Goal: Transaction & Acquisition: Obtain resource

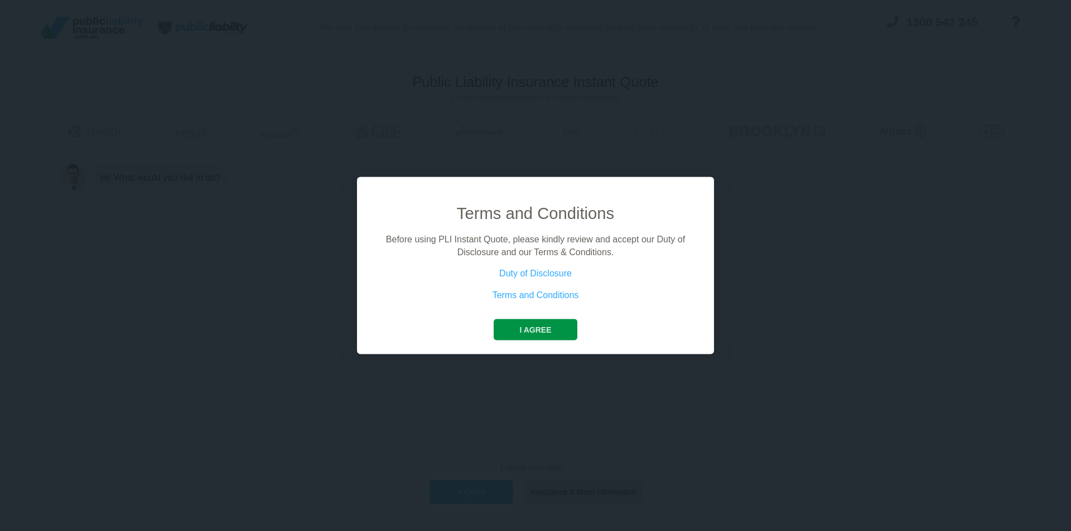
click at [539, 327] on button "I agree" at bounding box center [534, 330] width 83 height 21
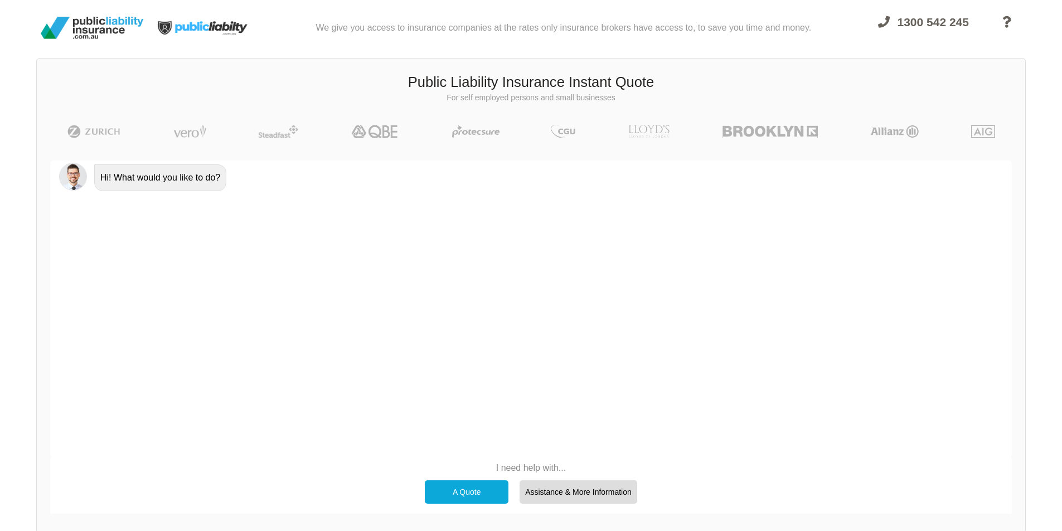
click at [483, 499] on div "A Quote" at bounding box center [467, 492] width 84 height 23
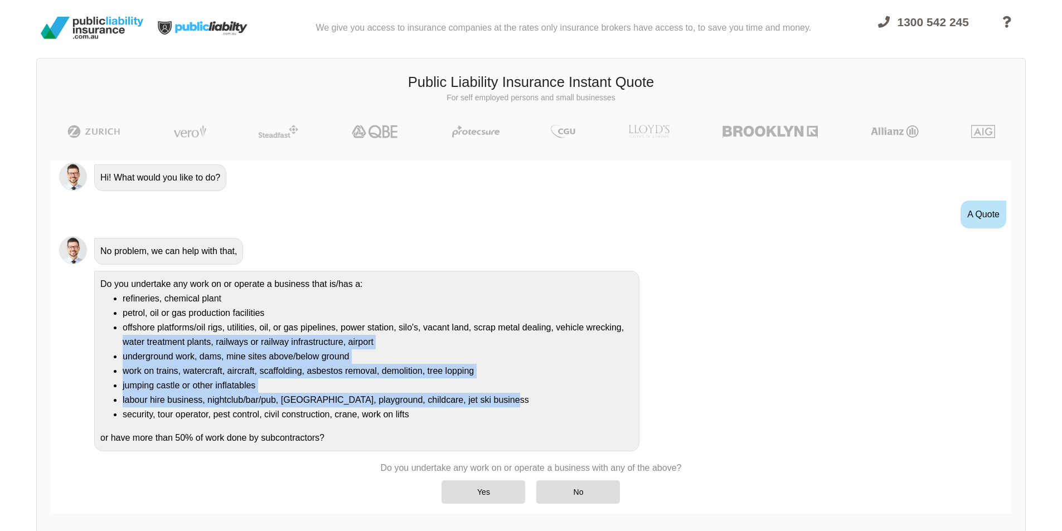
drag, startPoint x: 1007, startPoint y: 330, endPoint x: 1016, endPoint y: 402, distance: 72.5
click at [1016, 402] on div "Awesome! 100% Just a final check that all your details are correct. Your Summar…" at bounding box center [531, 337] width 989 height 380
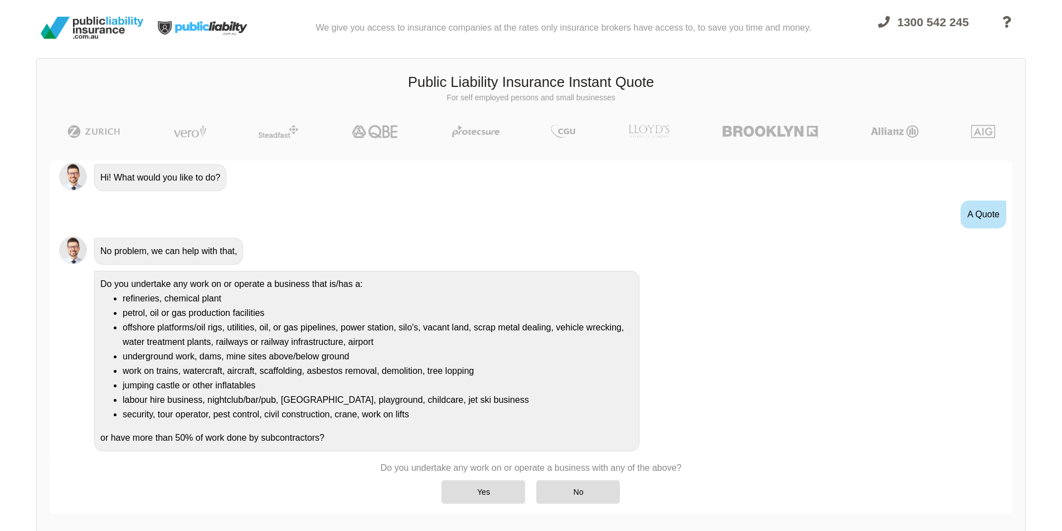
click at [931, 413] on div "Do you undertake any work on or operate a business that is/has a: refineries, c…" at bounding box center [546, 360] width 913 height 182
click at [563, 490] on div "No" at bounding box center [578, 492] width 84 height 23
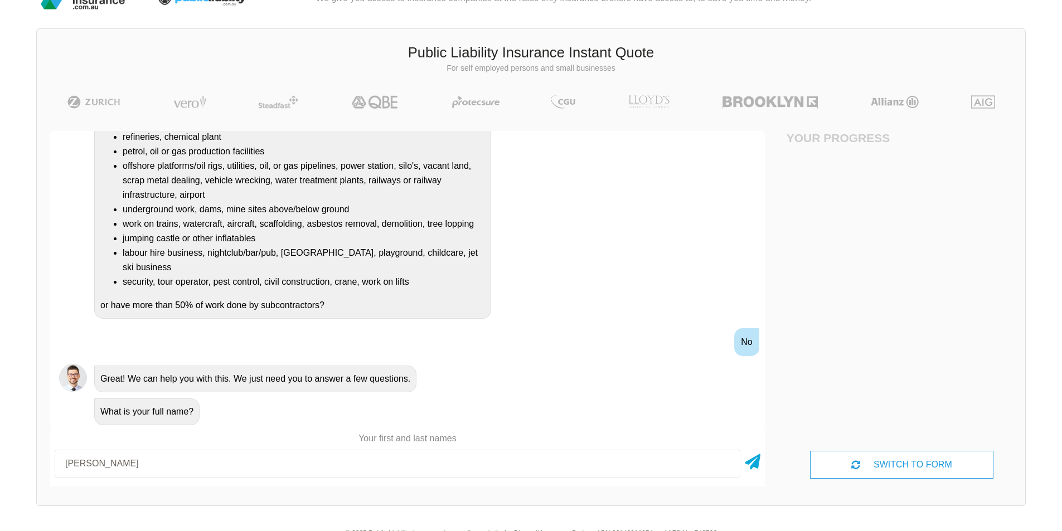
scroll to position [79, 0]
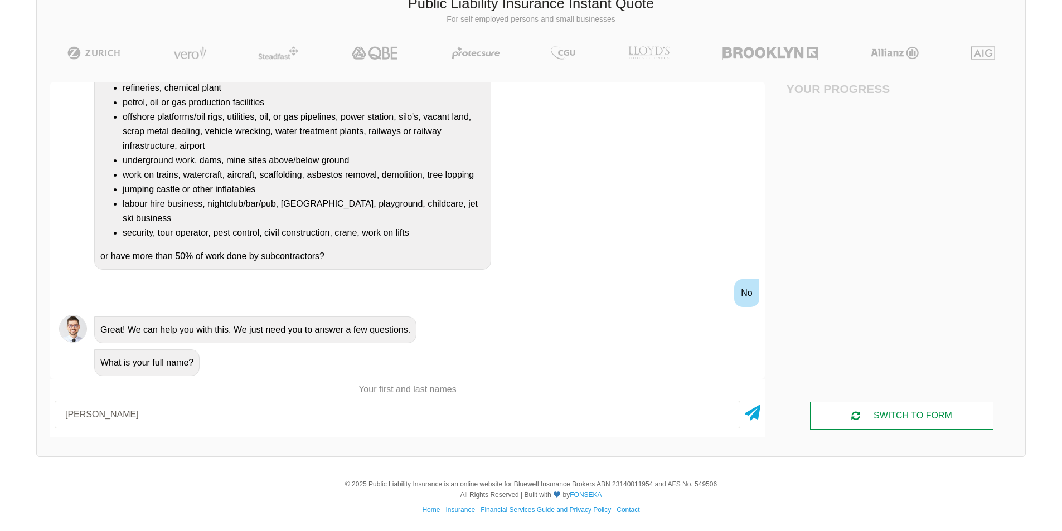
type input "[PERSON_NAME]"
click at [947, 413] on div "SWITCH TO FORM" at bounding box center [901, 416] width 183 height 28
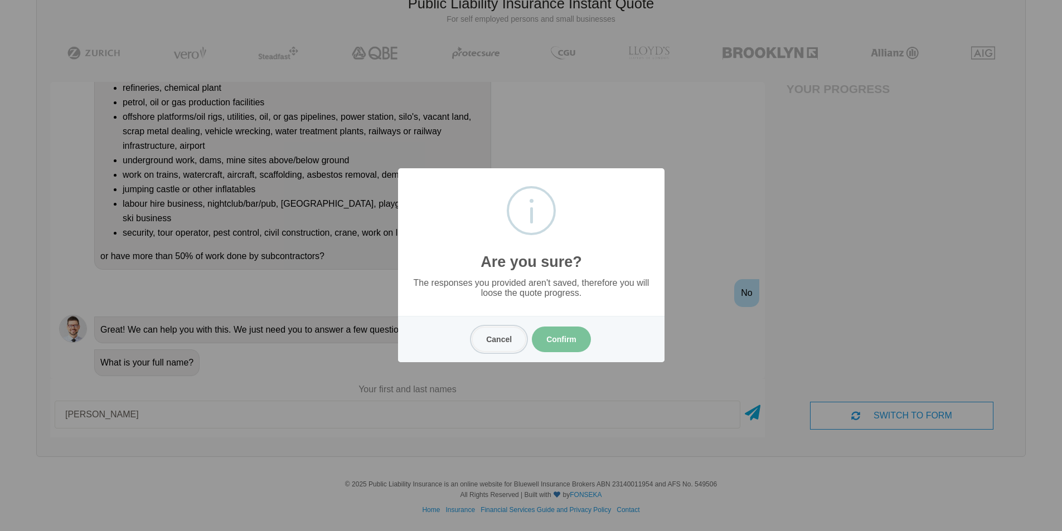
click at [496, 339] on button "Cancel" at bounding box center [499, 340] width 55 height 26
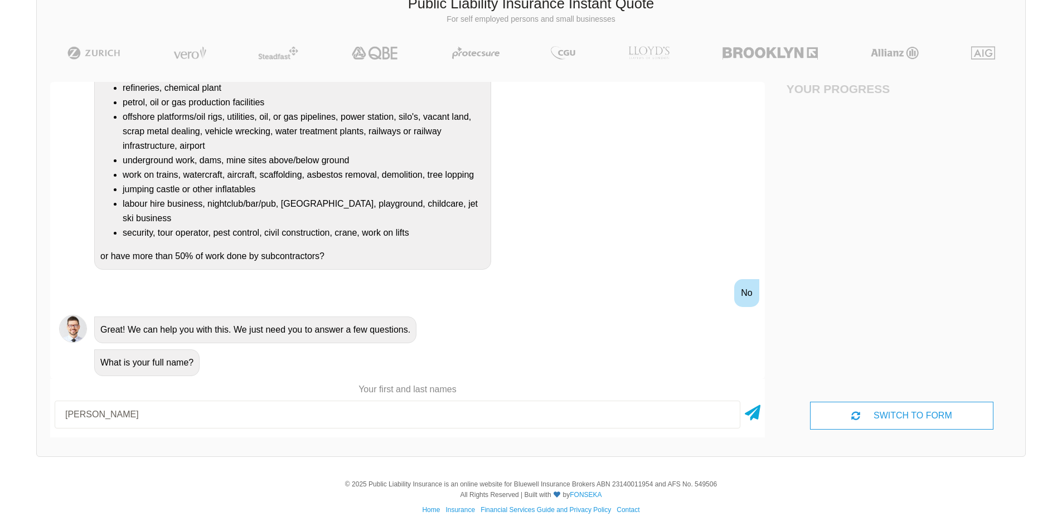
drag, startPoint x: 765, startPoint y: 354, endPoint x: 765, endPoint y: 391, distance: 37.4
click at [765, 391] on div "Awesome! 100% Just a final check that all your details are correct. Your Summar…" at bounding box center [408, 260] width 742 height 382
click at [765, 385] on div "Awesome! 100% Just a final check that all your details are correct. Your Summar…" at bounding box center [408, 260] width 742 height 382
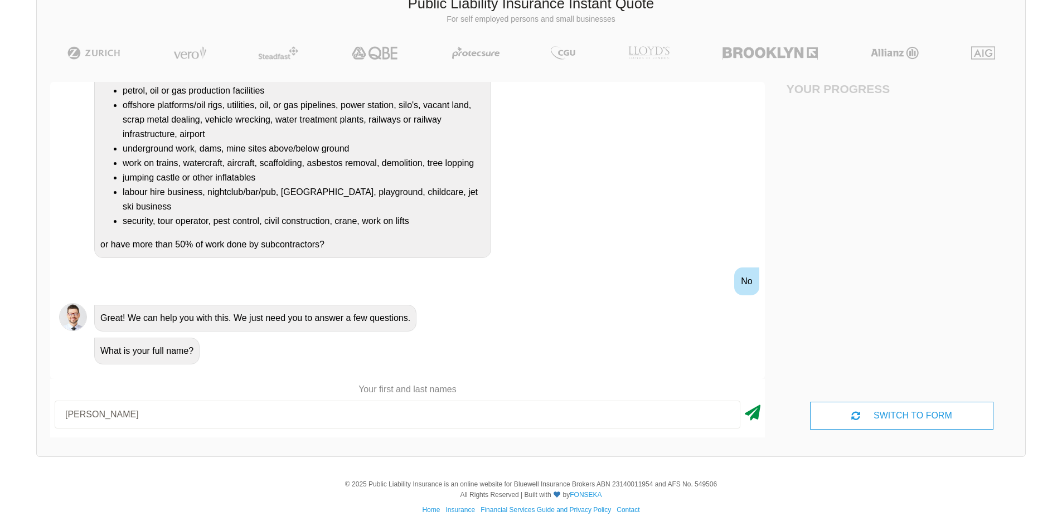
click at [755, 415] on icon at bounding box center [753, 411] width 16 height 20
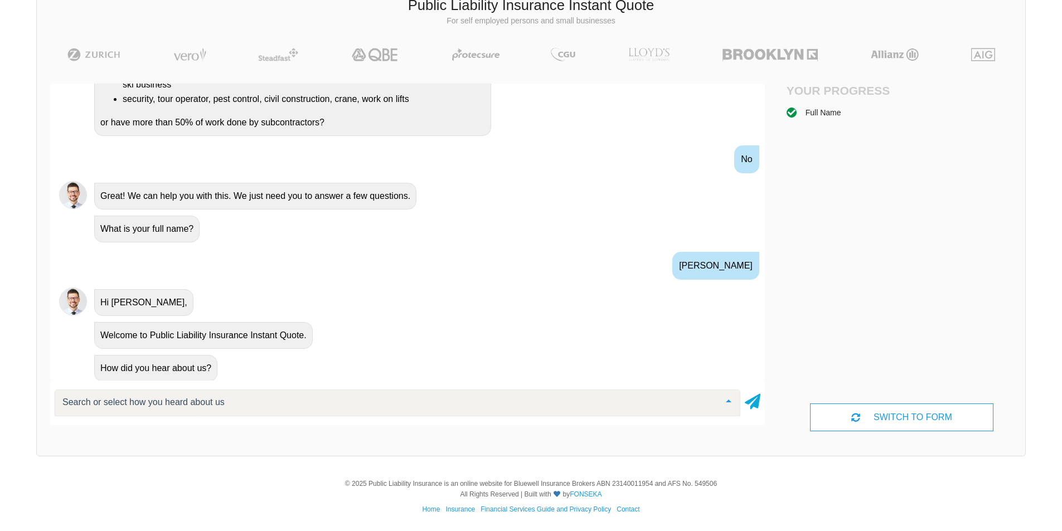
scroll to position [272, 0]
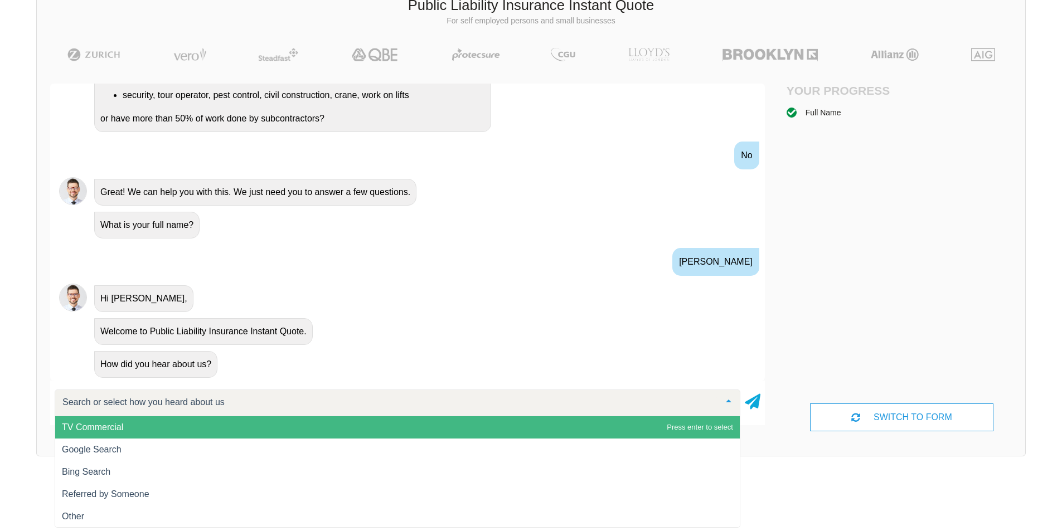
click at [190, 332] on div "Welcome to Public Liability Insurance Instant Quote." at bounding box center [203, 331] width 219 height 27
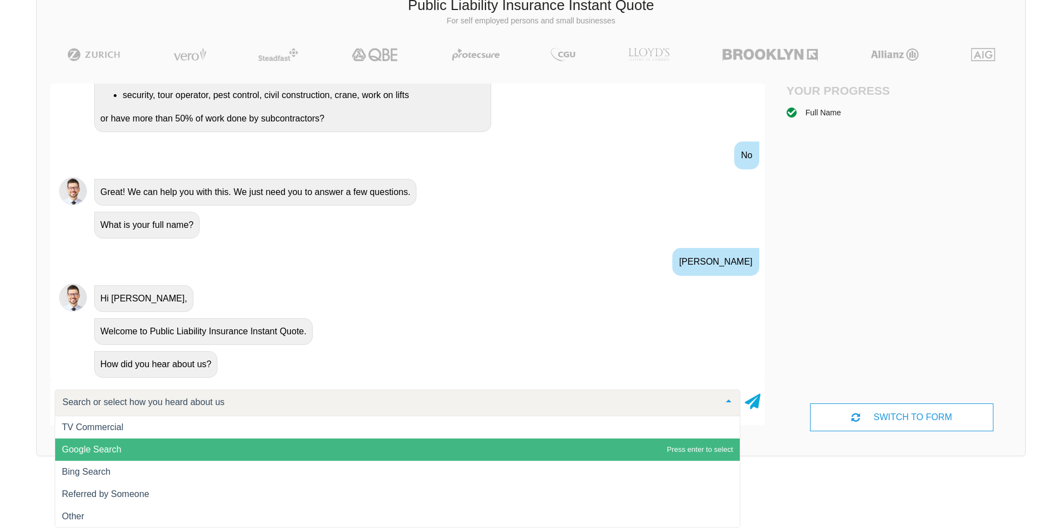
click at [137, 448] on span "Google Search" at bounding box center [397, 450] width 685 height 22
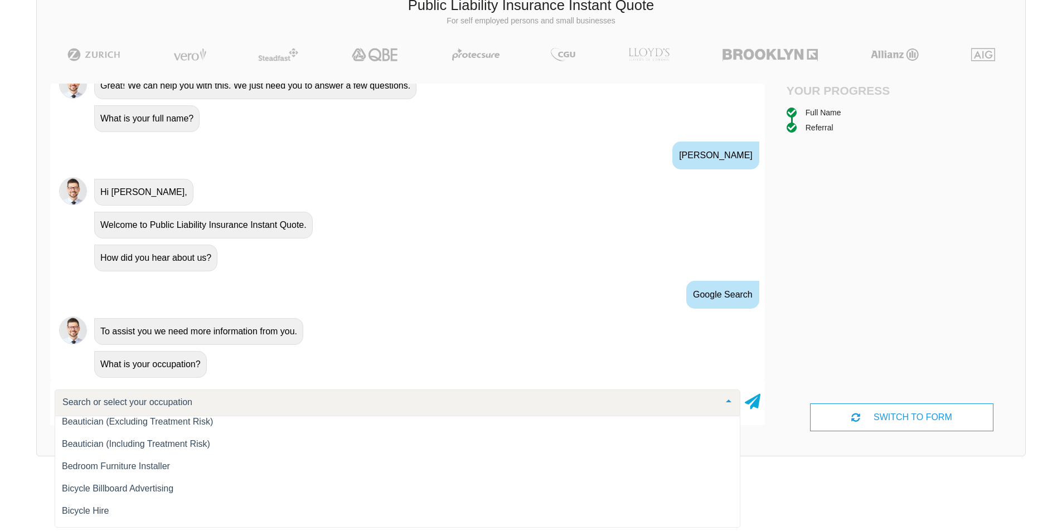
scroll to position [1366, 0]
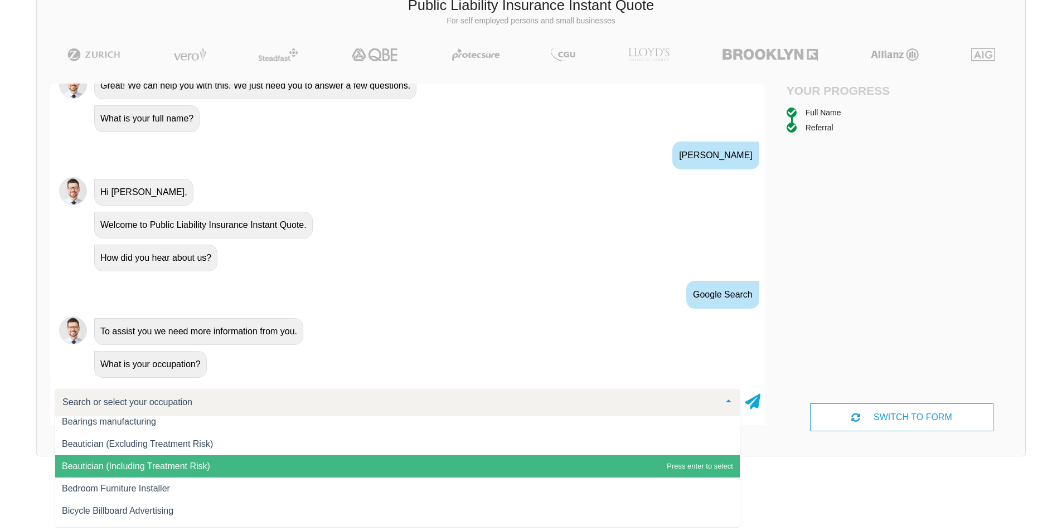
click at [184, 462] on span "Beautician (Including Treatment Risk)" at bounding box center [136, 466] width 148 height 9
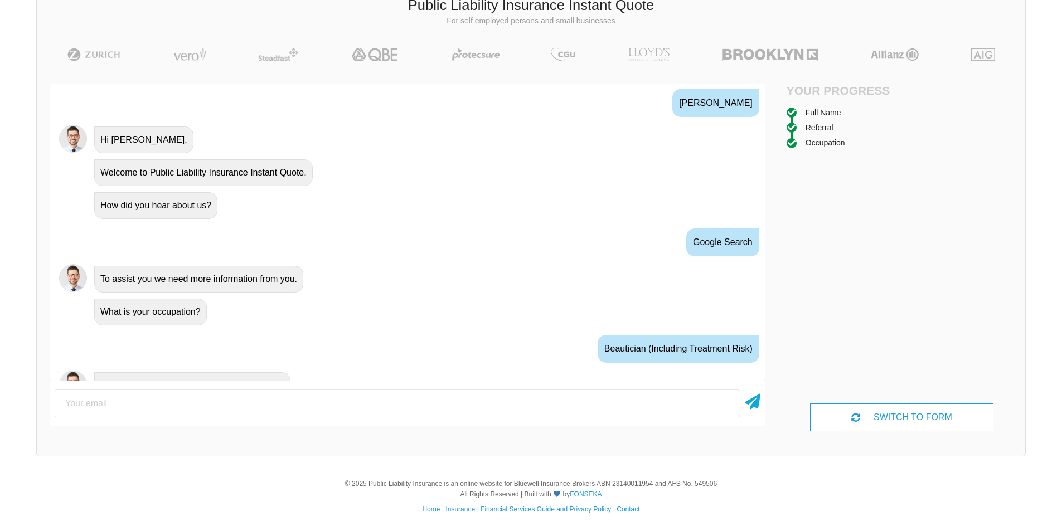
scroll to position [452, 0]
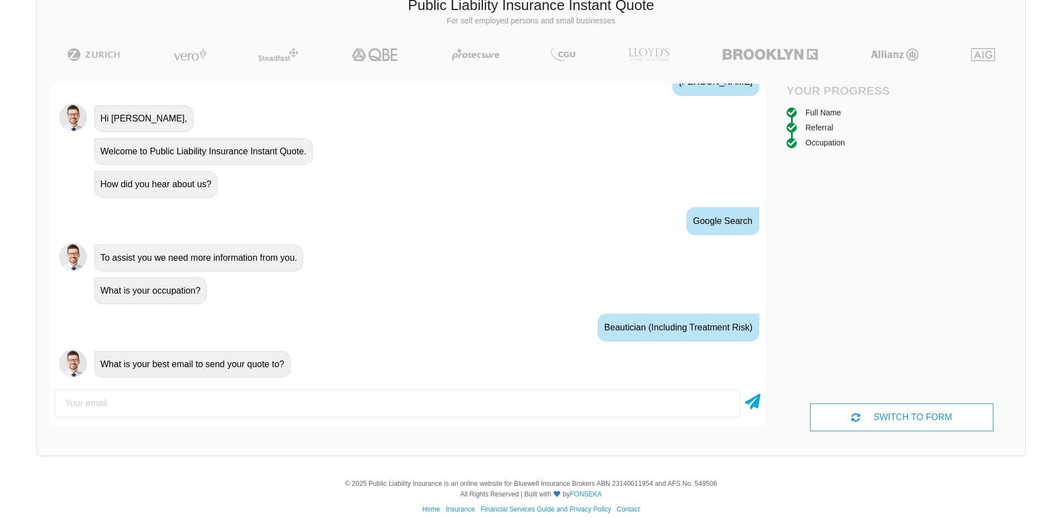
click at [151, 403] on input "email" at bounding box center [398, 404] width 686 height 28
type input "[EMAIL_ADDRESS][DOMAIN_NAME]"
click at [754, 406] on icon at bounding box center [753, 400] width 16 height 20
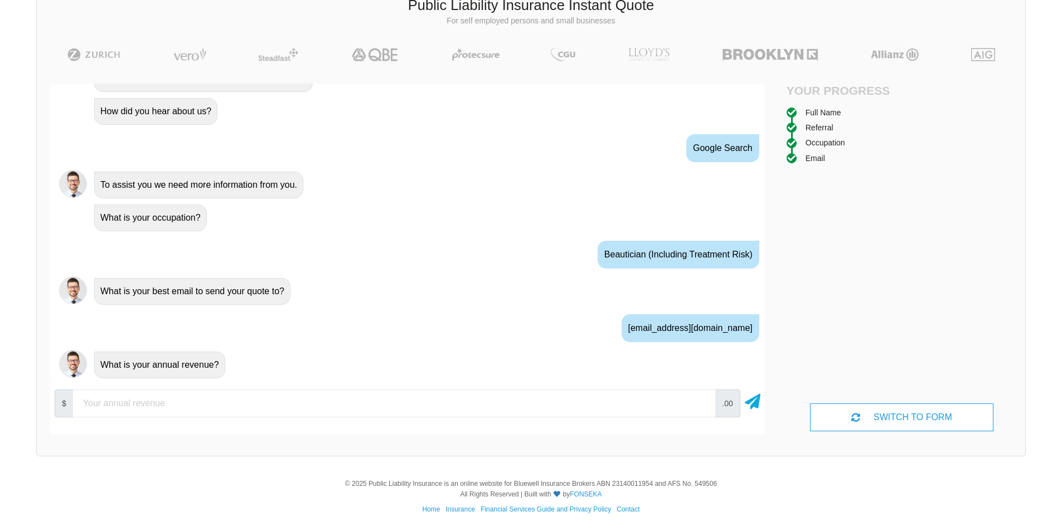
scroll to position [525, 0]
type input "35000"
click at [754, 401] on icon at bounding box center [753, 400] width 16 height 20
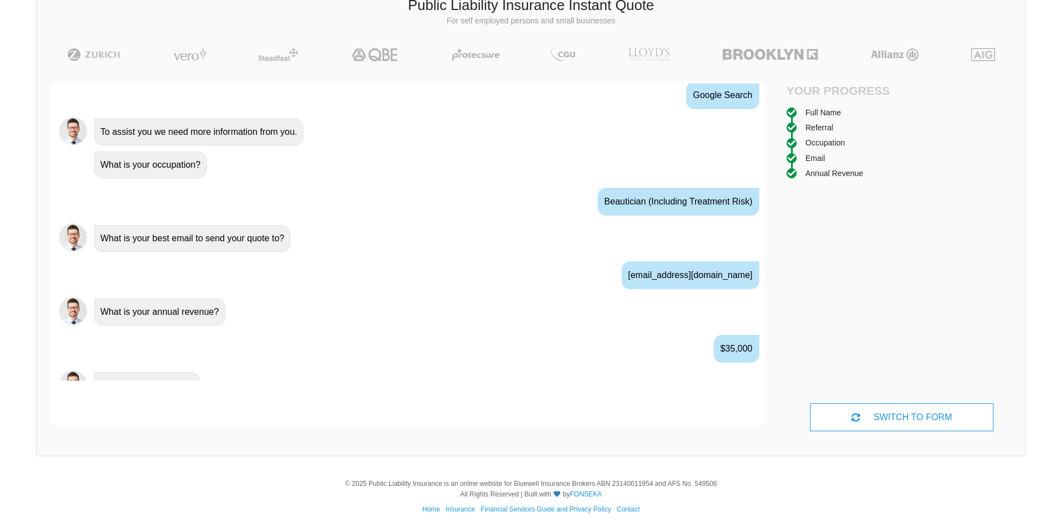
scroll to position [599, 0]
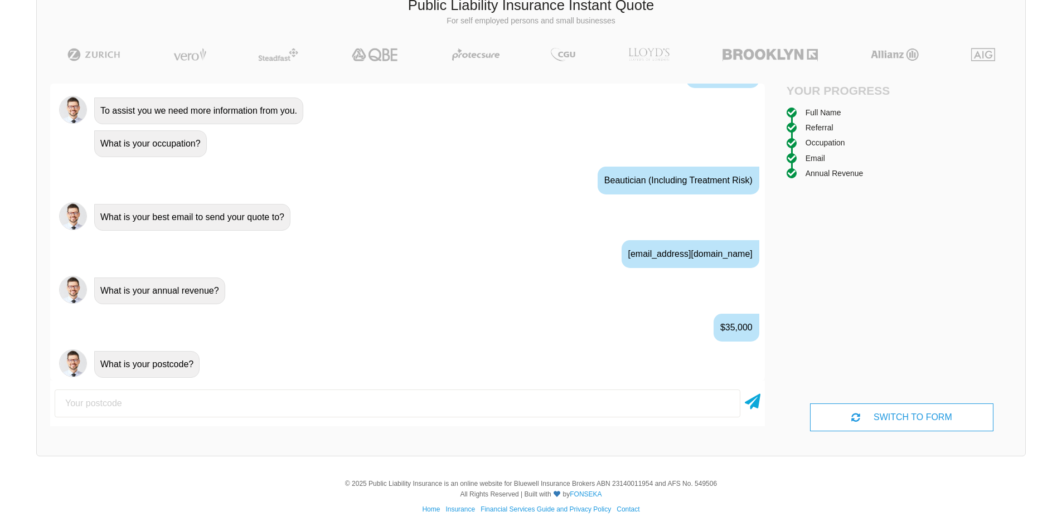
click at [117, 407] on input "number" at bounding box center [398, 404] width 686 height 28
type input "5016"
click at [754, 404] on icon at bounding box center [753, 400] width 16 height 20
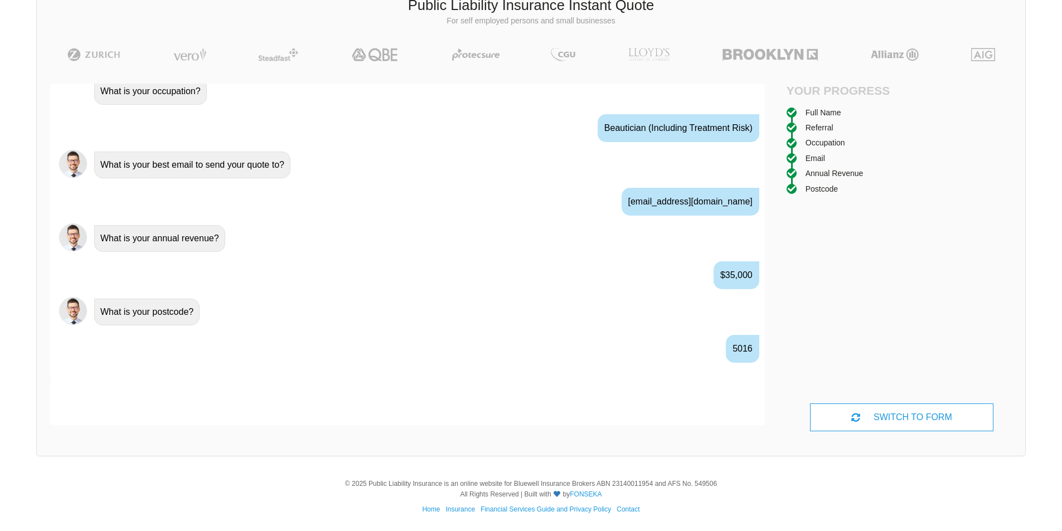
scroll to position [672, 0]
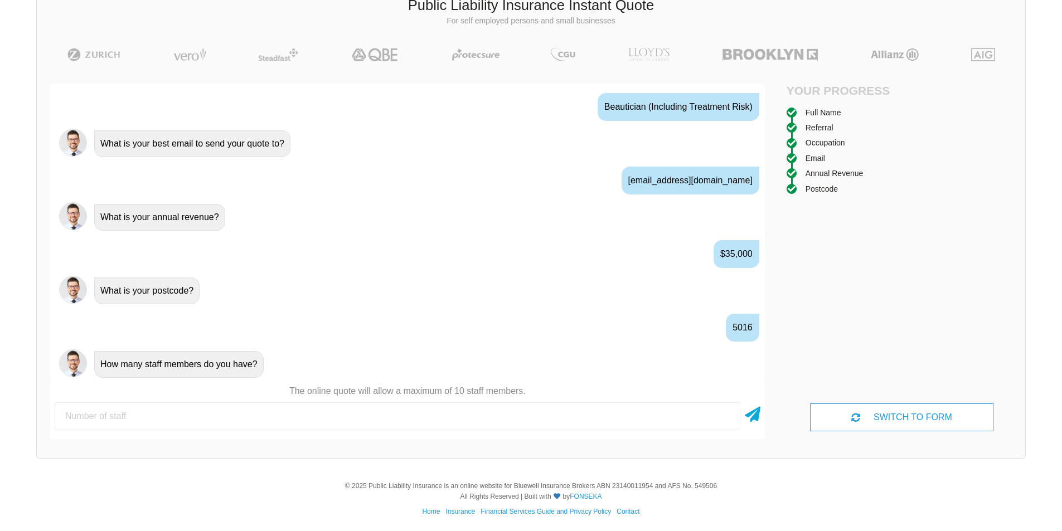
click at [152, 420] on input "number" at bounding box center [398, 417] width 686 height 28
type input "0"
click at [758, 409] on icon at bounding box center [753, 413] width 16 height 20
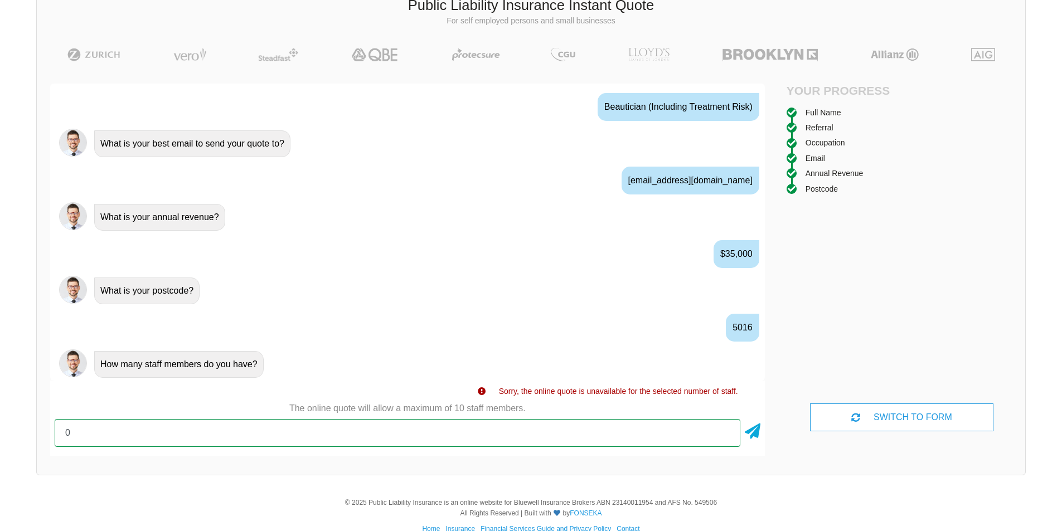
click at [162, 425] on input "0" at bounding box center [398, 433] width 686 height 28
drag, startPoint x: 71, startPoint y: 433, endPoint x: 60, endPoint y: 433, distance: 11.2
click at [60, 433] on input "0" at bounding box center [398, 433] width 686 height 28
type input "1"
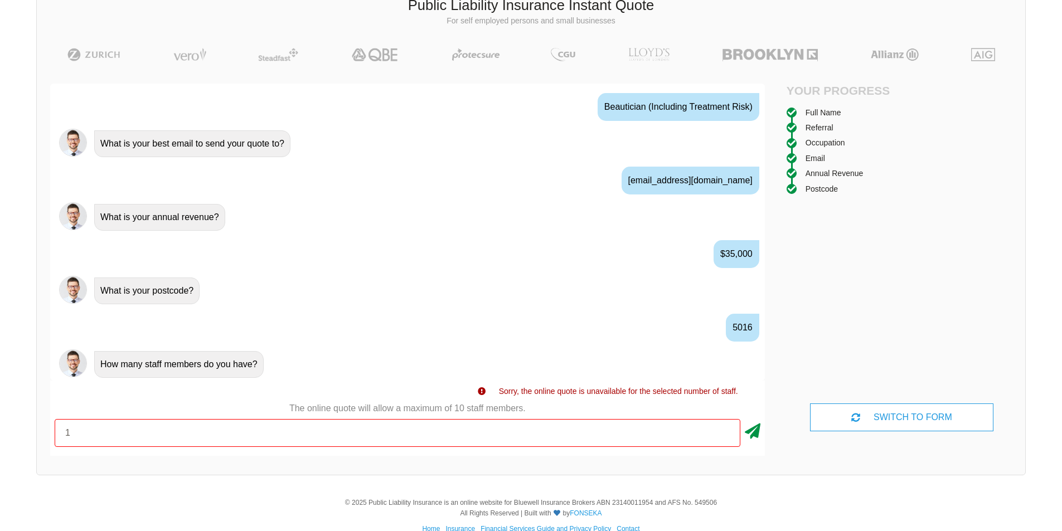
click at [759, 428] on icon at bounding box center [753, 429] width 16 height 20
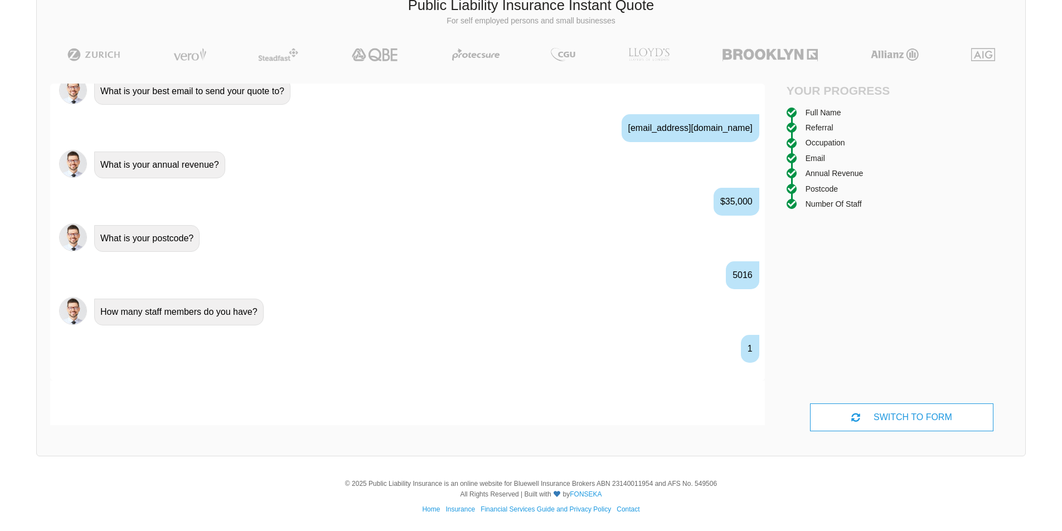
scroll to position [746, 0]
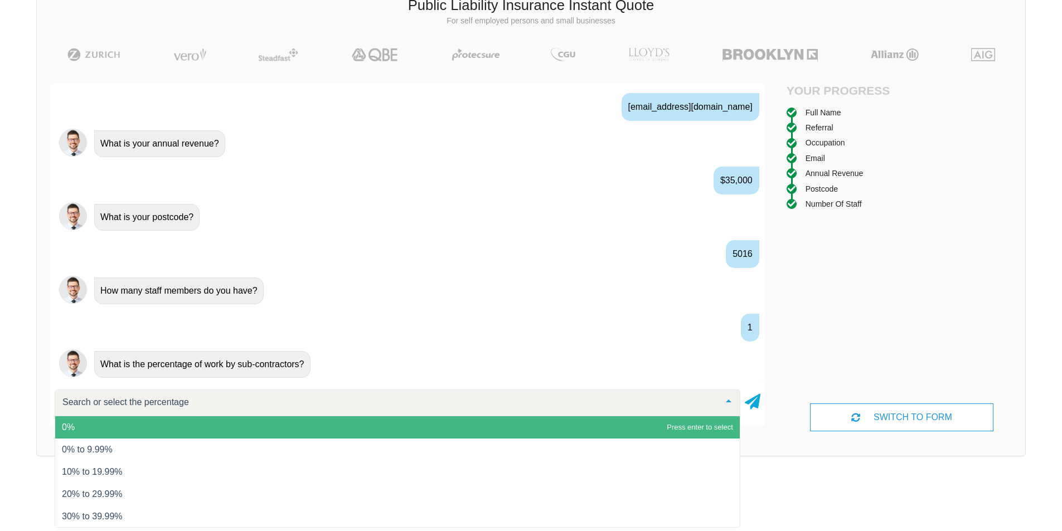
click at [72, 421] on span "0%" at bounding box center [397, 428] width 685 height 22
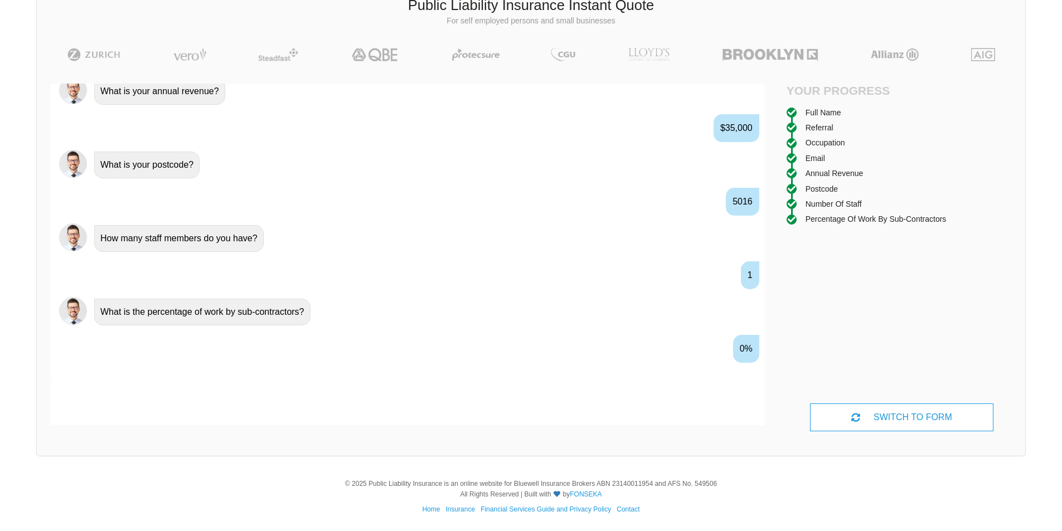
scroll to position [820, 0]
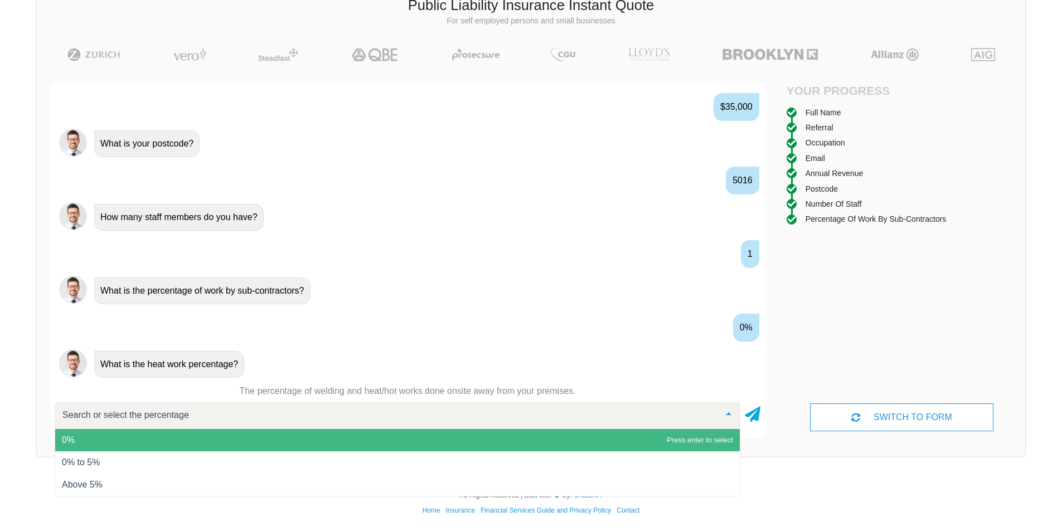
click at [104, 447] on span "0%" at bounding box center [397, 440] width 685 height 22
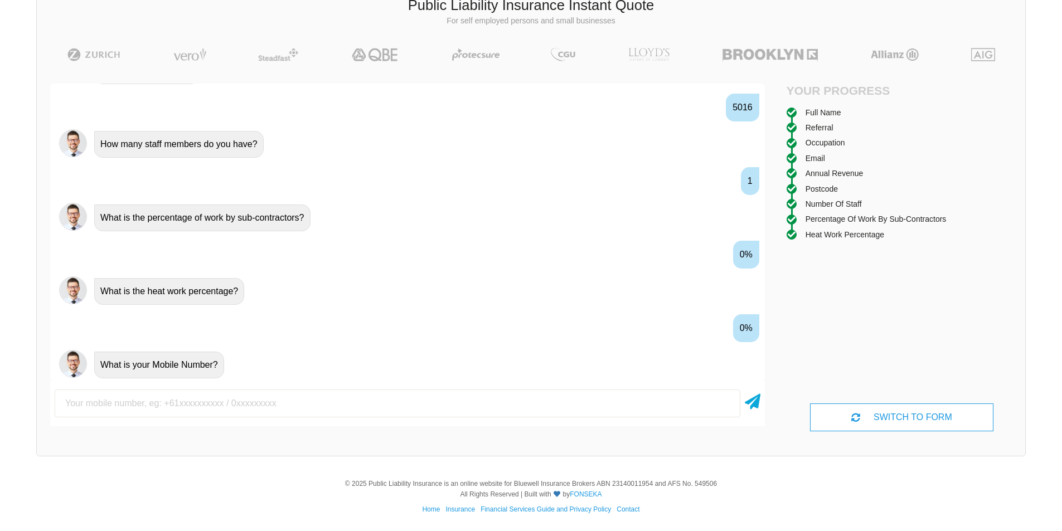
scroll to position [893, 0]
type input "0416954737"
click at [746, 403] on icon at bounding box center [753, 400] width 16 height 20
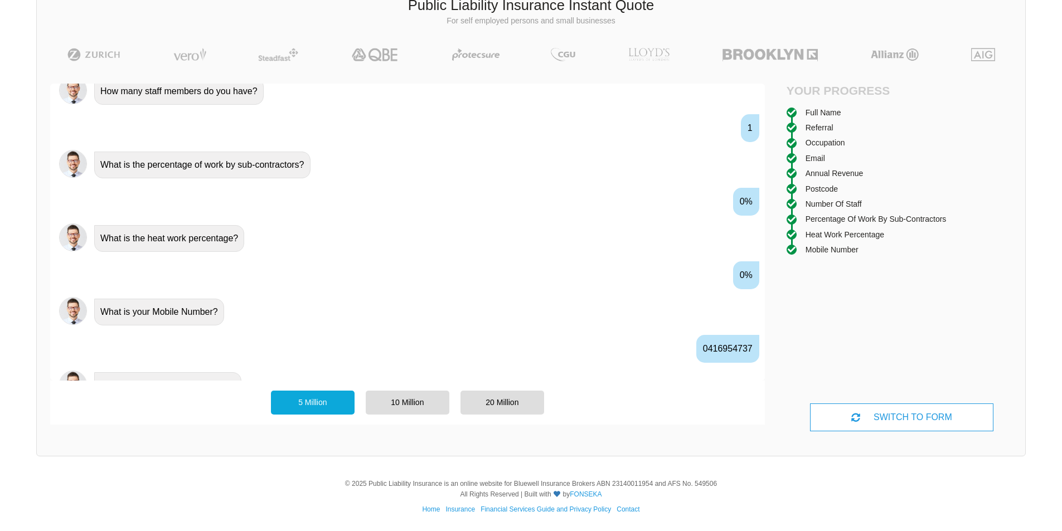
scroll to position [967, 0]
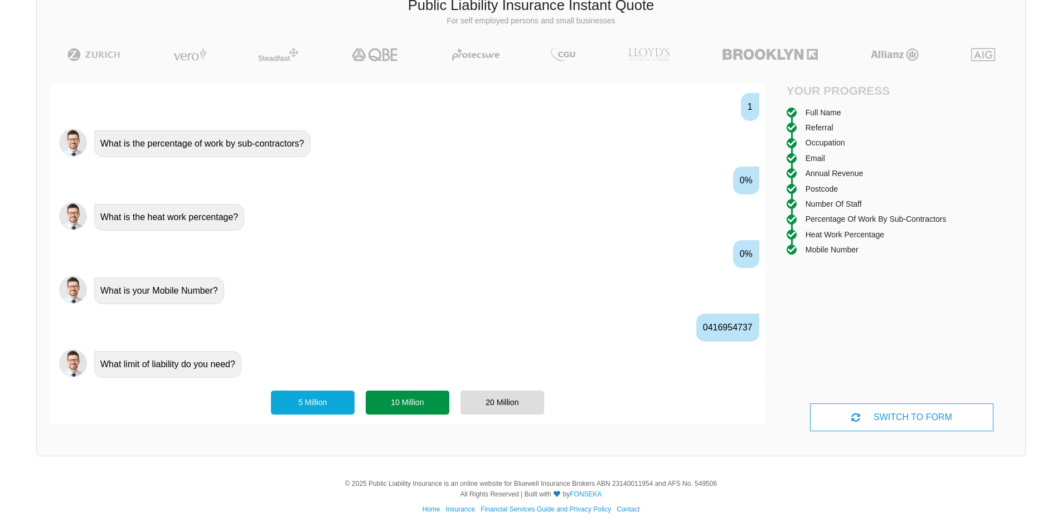
click at [410, 404] on div "10 Million" at bounding box center [408, 402] width 84 height 23
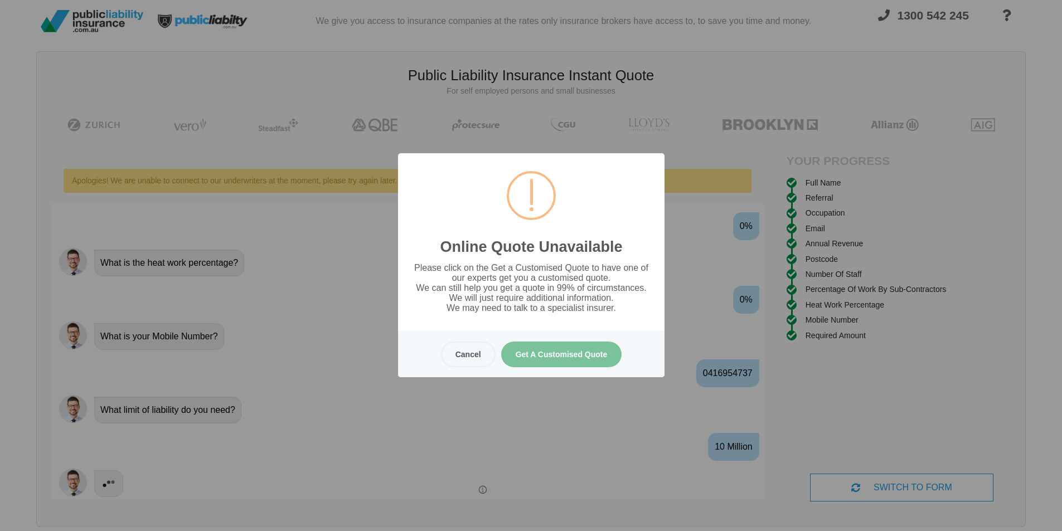
scroll to position [0, 0]
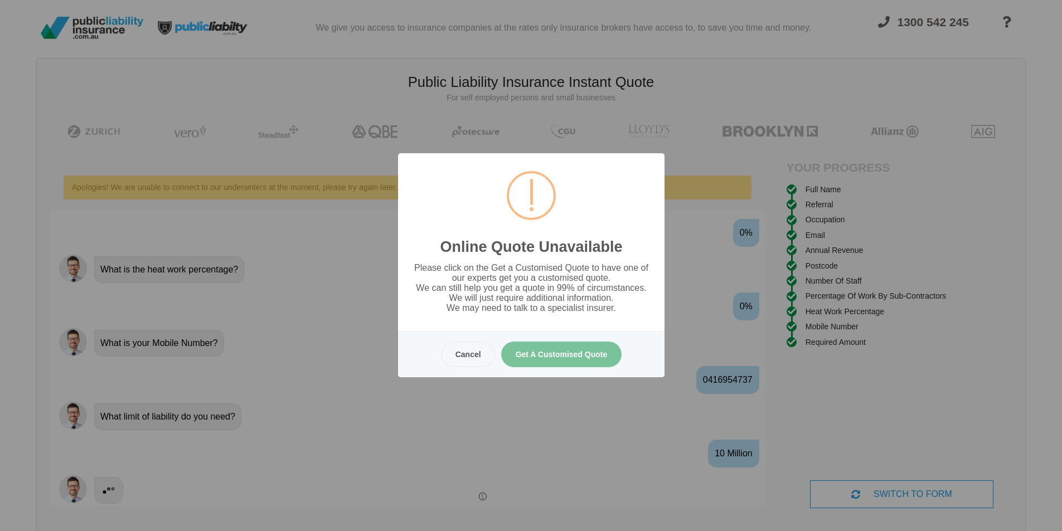
click at [582, 355] on button "Get A Customised Quote" at bounding box center [561, 355] width 121 height 26
